Goal: Task Accomplishment & Management: Use online tool/utility

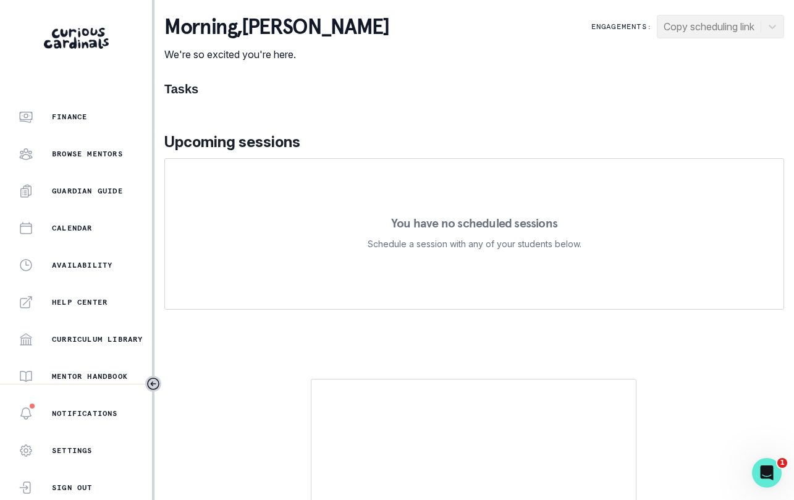
scroll to position [258, 0]
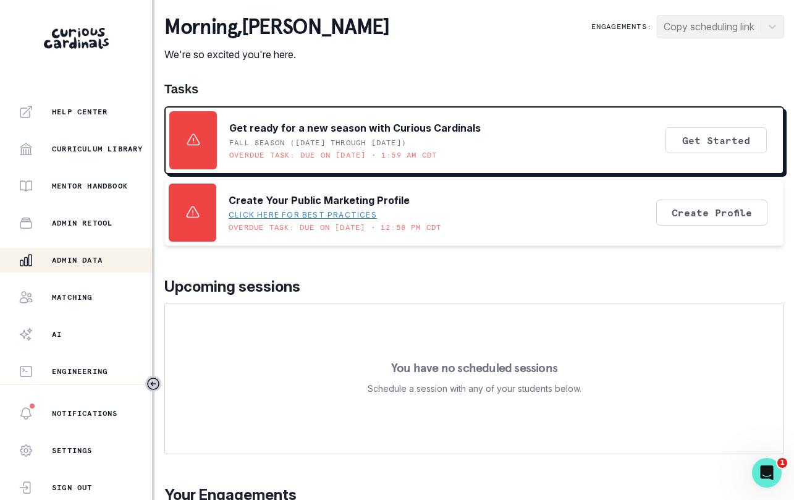
click at [114, 266] on div "Admin Data" at bounding box center [86, 260] width 134 height 15
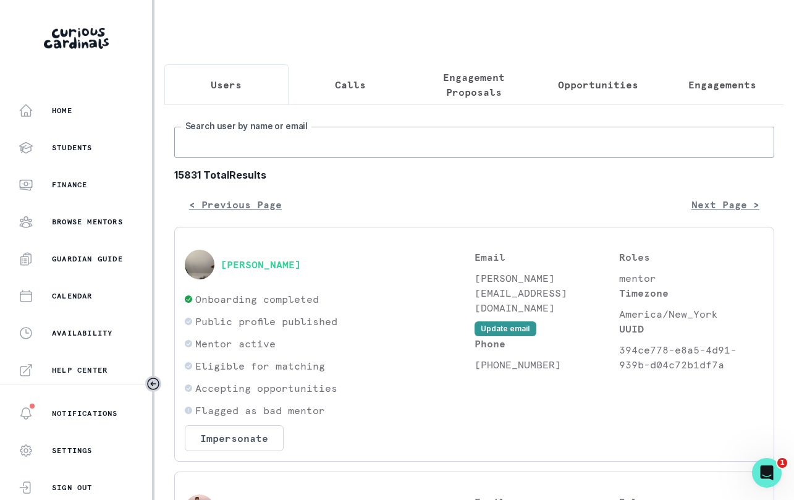
click at [247, 152] on input "Search user by name or email" at bounding box center [474, 142] width 600 height 31
type input "antara"
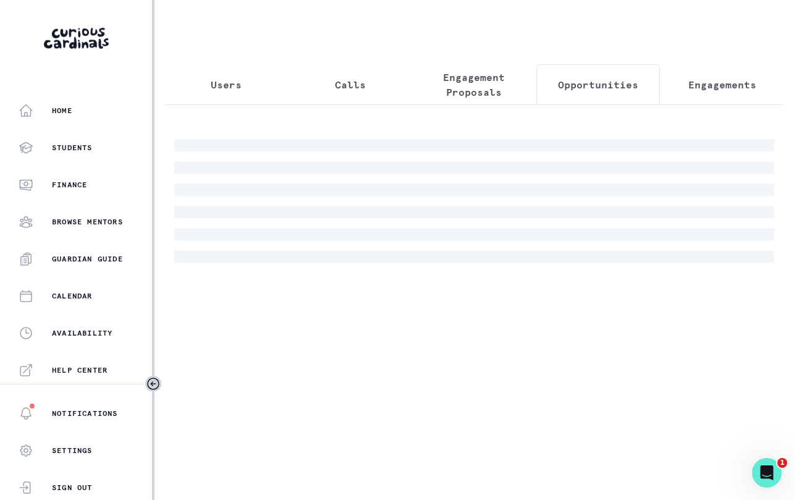
click at [608, 79] on p "Opportunities" at bounding box center [598, 84] width 80 height 15
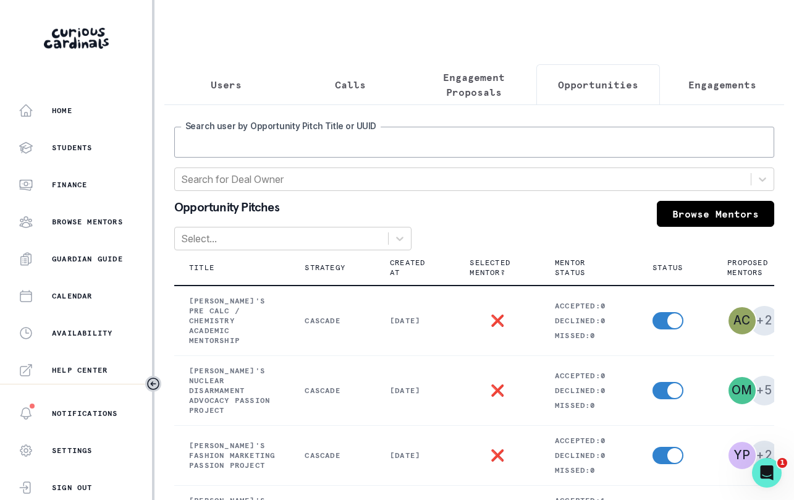
click at [549, 149] on input "Search user by Opportunity Pitch Title or UUID" at bounding box center [474, 142] width 600 height 31
type input "[PERSON_NAME]"
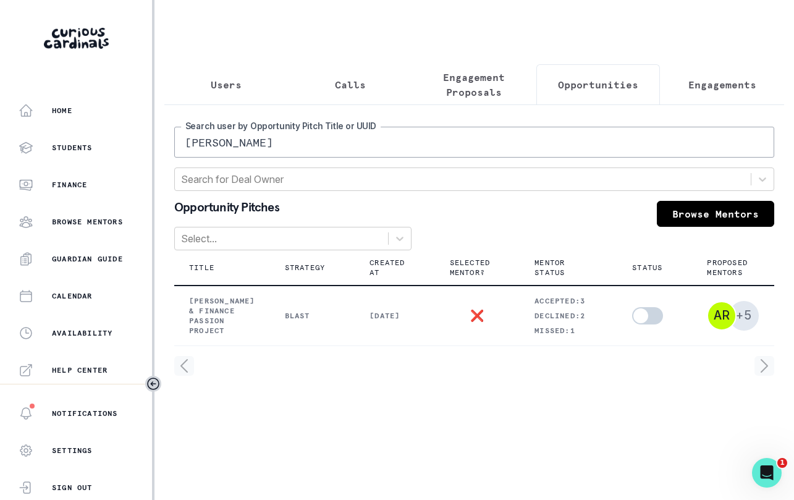
scroll to position [0, 109]
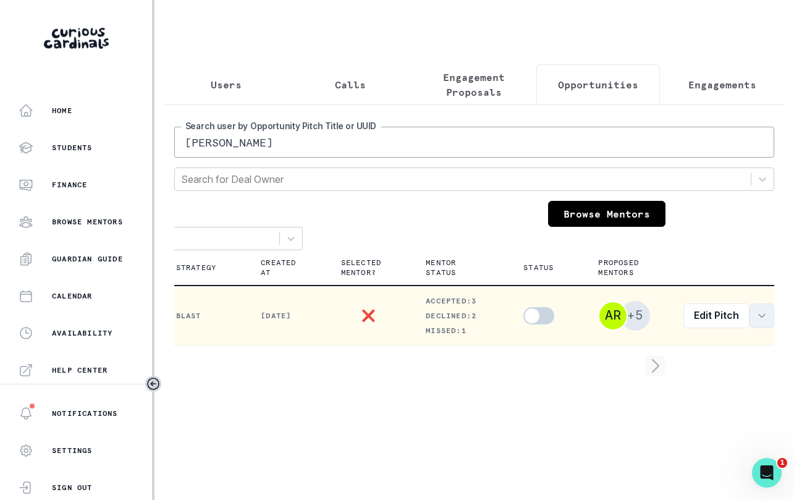
click at [757, 321] on icon "row menu" at bounding box center [762, 316] width 10 height 10
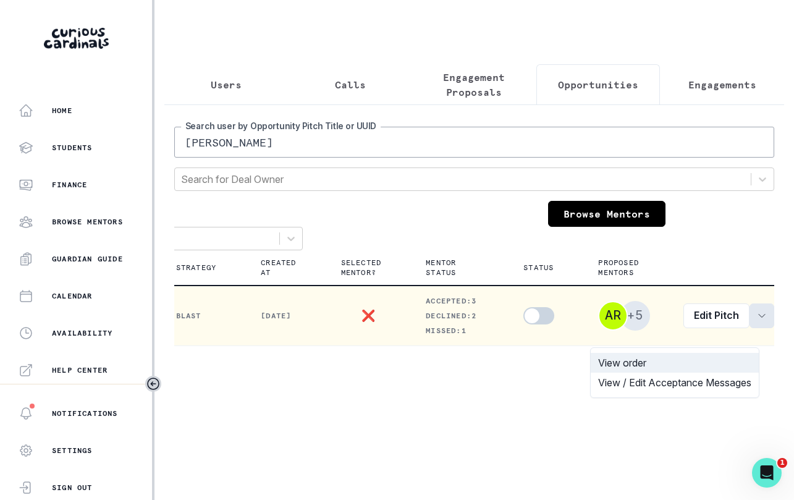
click at [717, 360] on button "View order" at bounding box center [675, 363] width 168 height 20
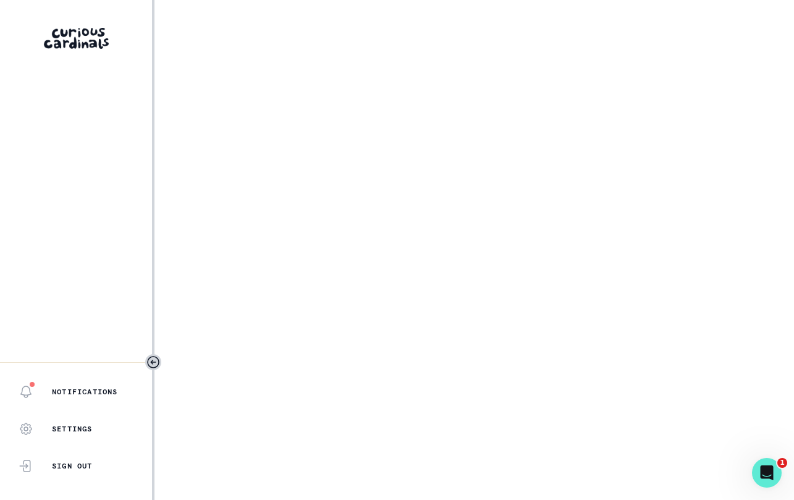
select select "2e0e0867-17d0-41a8-92b9-7b446b3bc83e"
select select "1f768ce5-94ec-405c-a41f-9a186f037998"
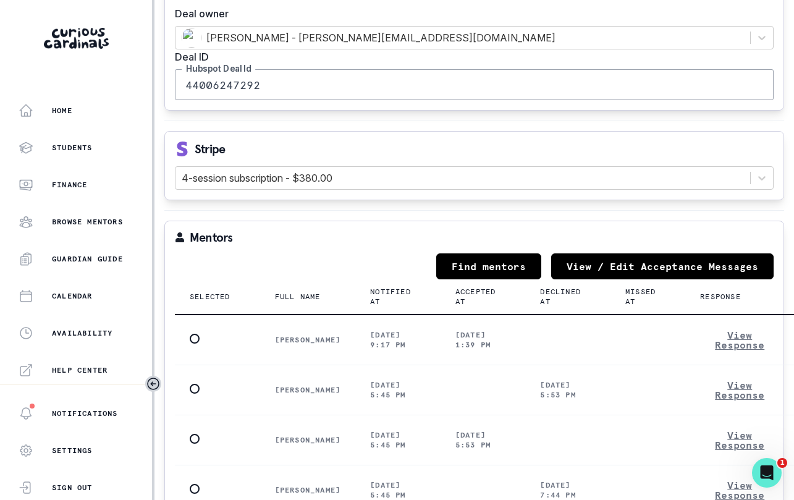
scroll to position [1896, 0]
